Goal: Find specific page/section

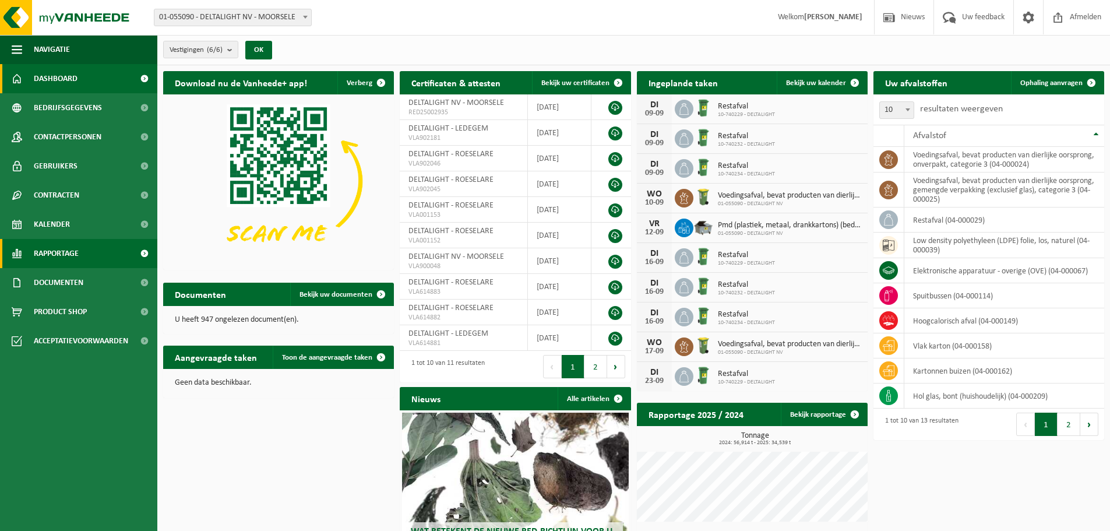
click at [70, 247] on span "Rapportage" at bounding box center [56, 253] width 45 height 29
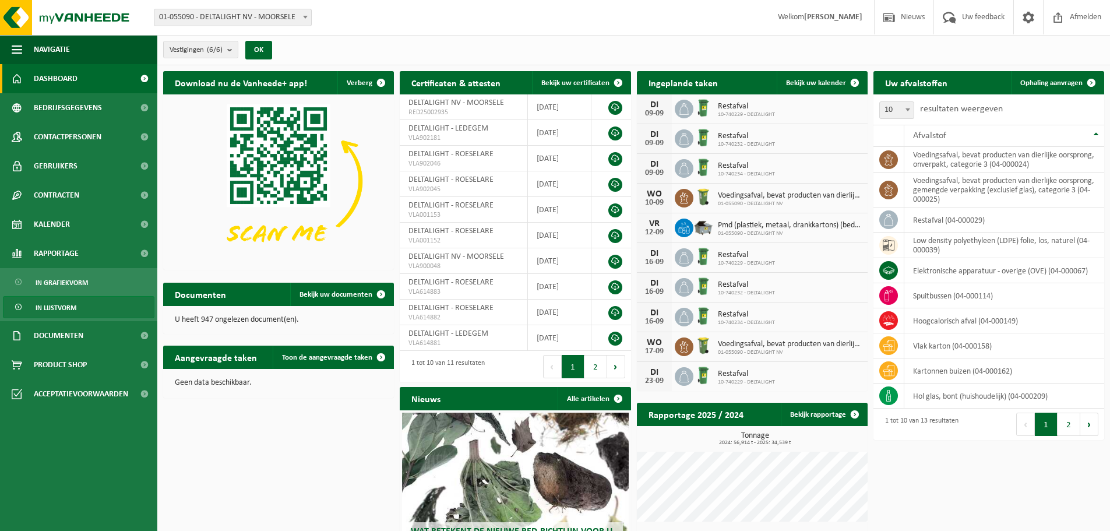
click at [63, 306] on span "In lijstvorm" at bounding box center [56, 307] width 41 height 22
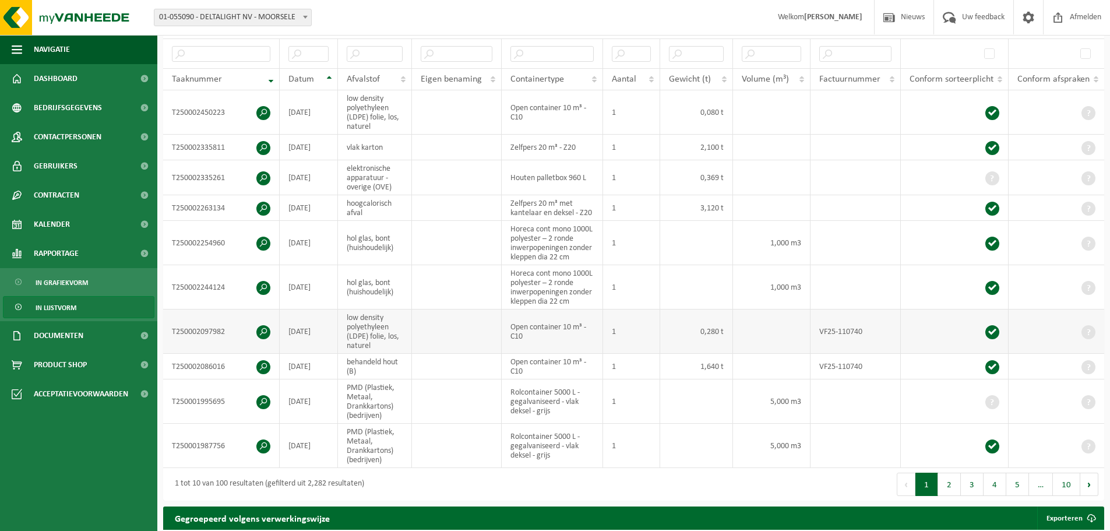
scroll to position [233, 0]
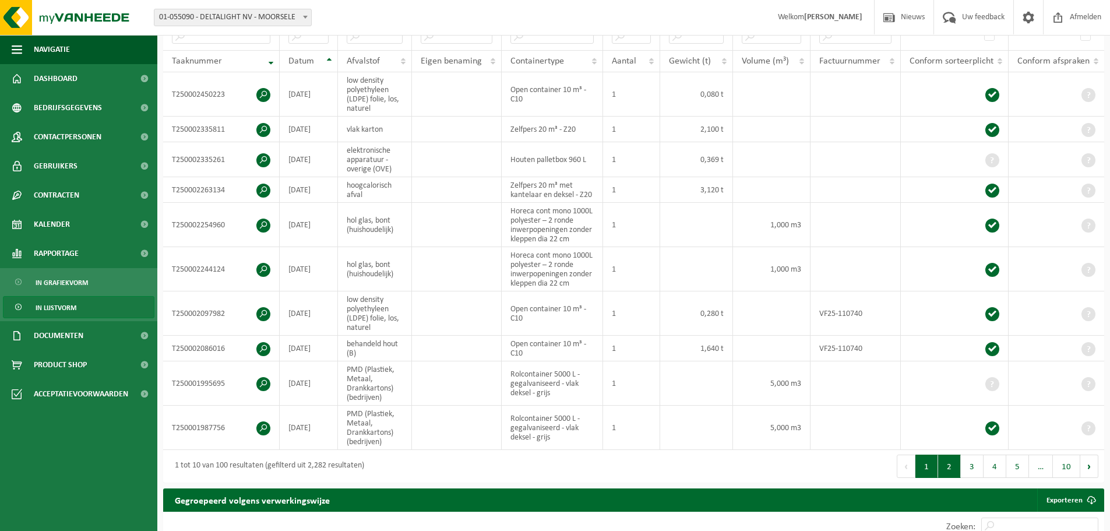
click at [946, 461] on button "2" at bounding box center [949, 465] width 23 height 23
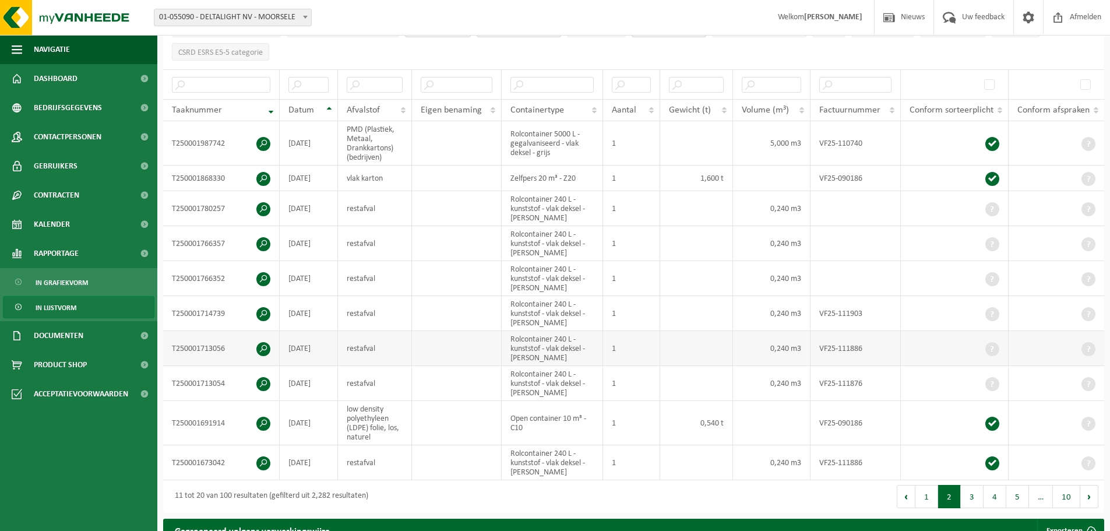
scroll to position [175, 0]
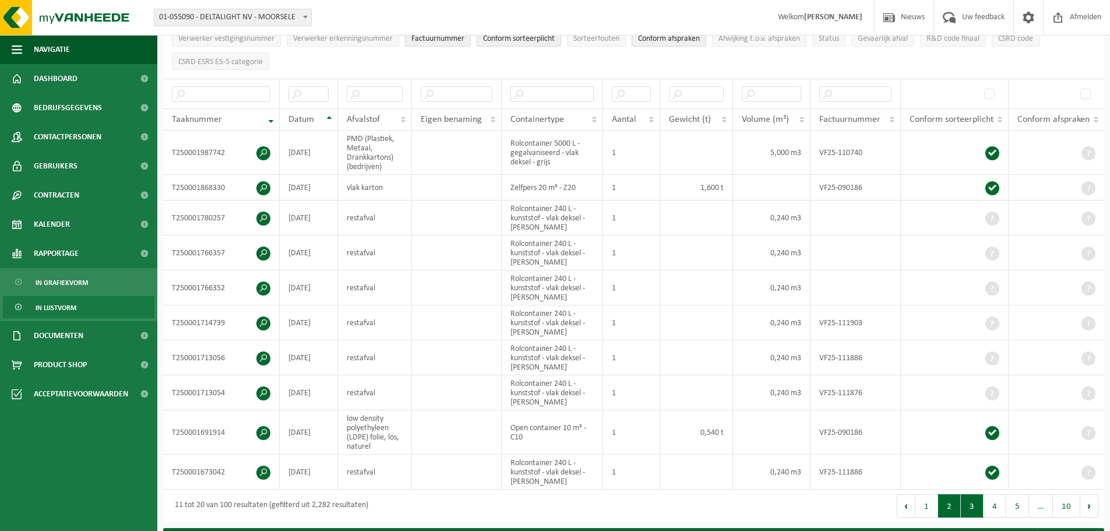
click at [974, 507] on button "3" at bounding box center [971, 505] width 23 height 23
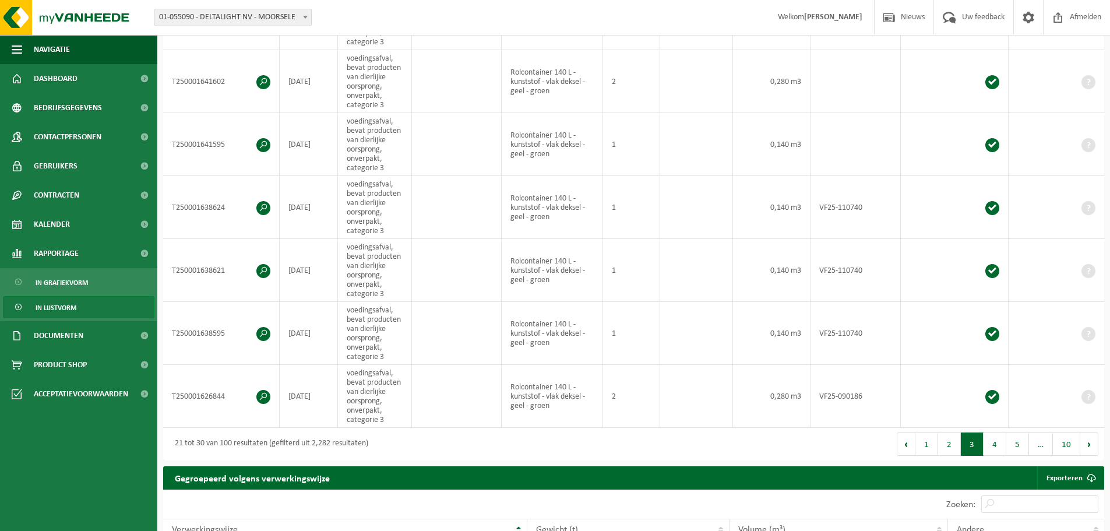
scroll to position [405, 0]
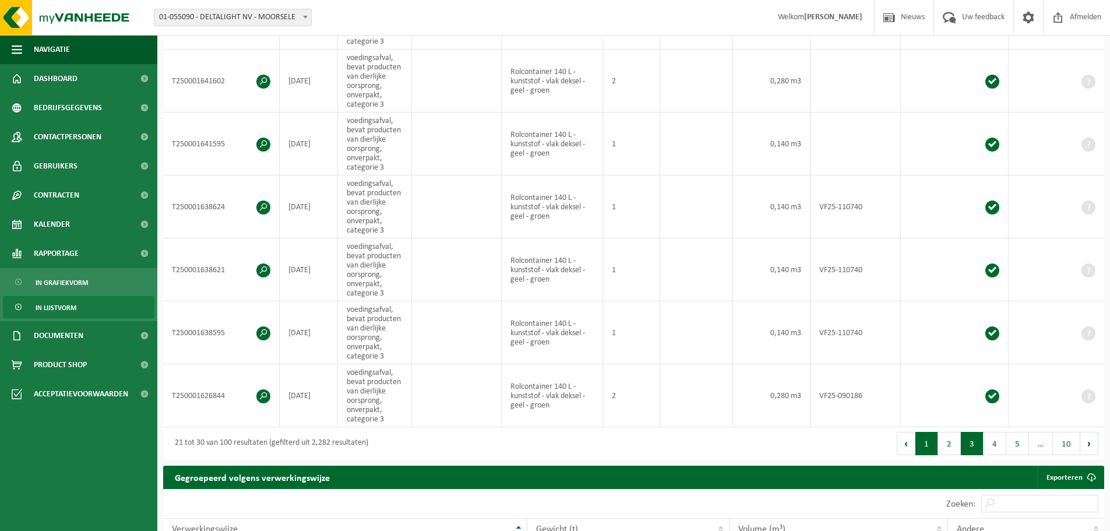
click at [927, 444] on button "1" at bounding box center [926, 443] width 23 height 23
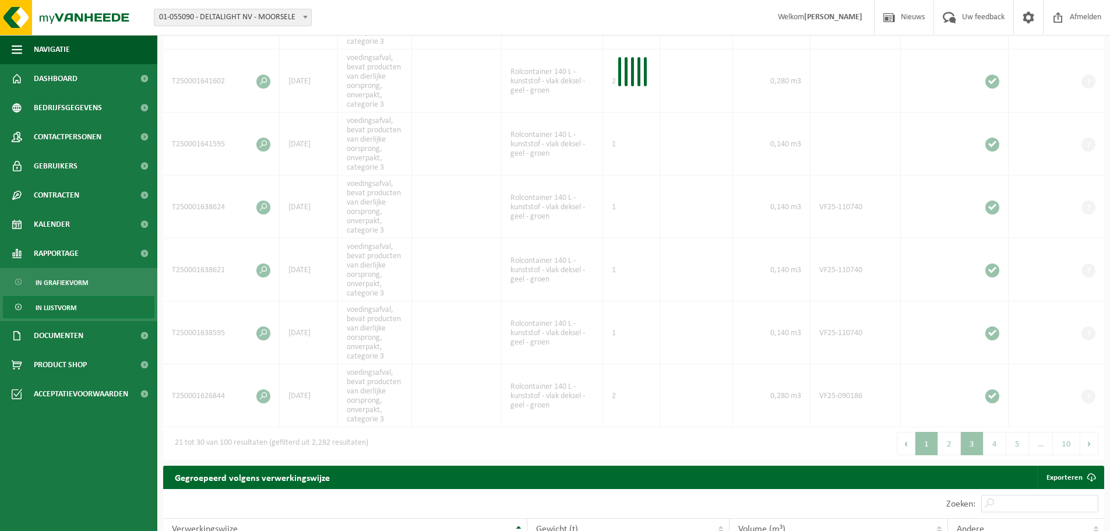
scroll to position [330, 0]
